Goal: Check status: Check status

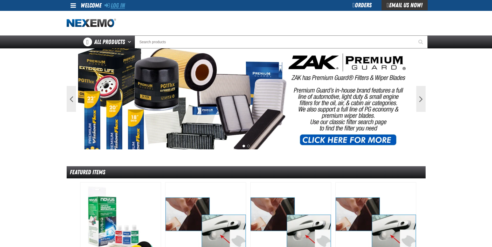
click at [120, 6] on link "Log In" at bounding box center [114, 5] width 20 height 7
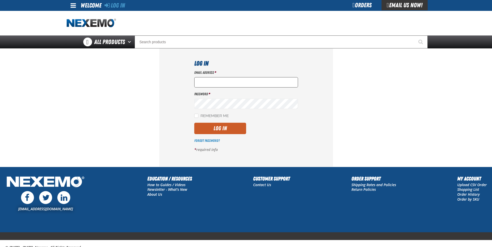
click at [205, 83] on input "Email Address *" at bounding box center [246, 82] width 104 height 10
type input "[EMAIL_ADDRESS][DOMAIN_NAME]"
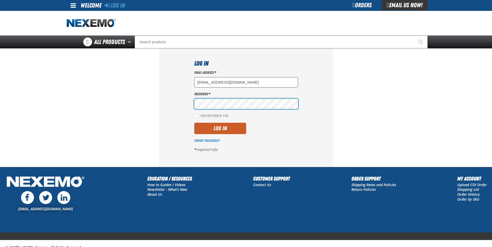
click at [194, 123] on button "Log In" at bounding box center [220, 128] width 52 height 11
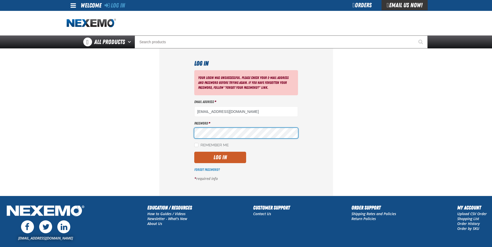
click at [194, 152] on button "Log In" at bounding box center [220, 157] width 52 height 11
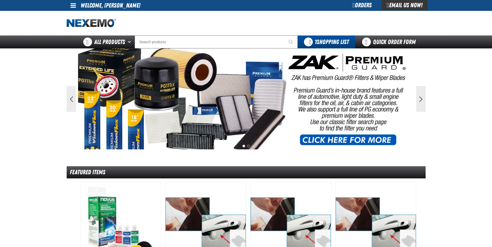
click at [72, 5] on span at bounding box center [73, 5] width 5 height 6
click at [78, 13] on link "My Account My Account" at bounding box center [80, 15] width 23 height 5
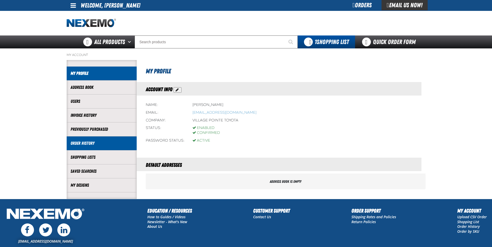
click at [93, 141] on link "Order History" at bounding box center [102, 144] width 62 height 6
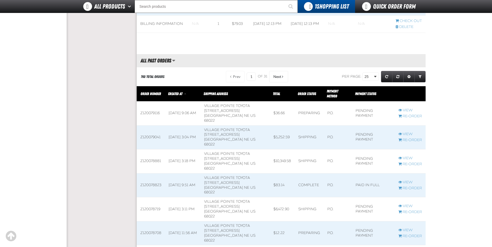
scroll to position [519, 0]
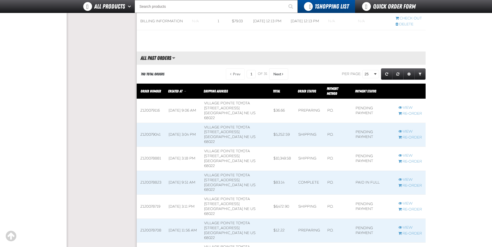
click at [148, 219] on span at bounding box center [151, 231] width 28 height 24
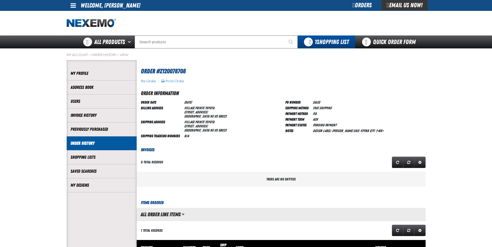
scroll to position [0, 0]
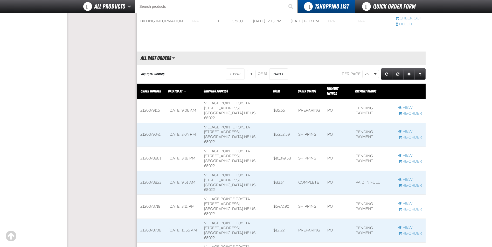
scroll to position [0, 0]
